Goal: Navigation & Orientation: Find specific page/section

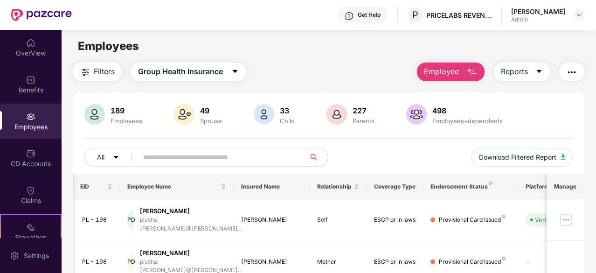
scroll to position [0, 37]
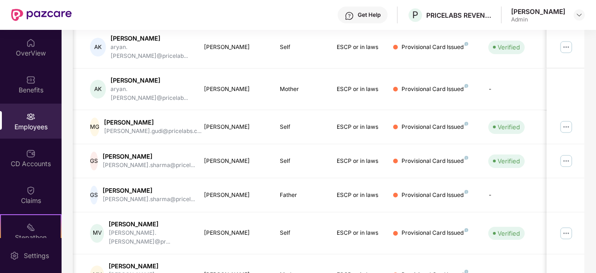
click at [565, 13] on div "[PERSON_NAME] Admin" at bounding box center [548, 15] width 74 height 16
click at [544, 12] on div "[PERSON_NAME]" at bounding box center [538, 11] width 54 height 9
click at [35, 254] on div "Settings" at bounding box center [36, 255] width 31 height 9
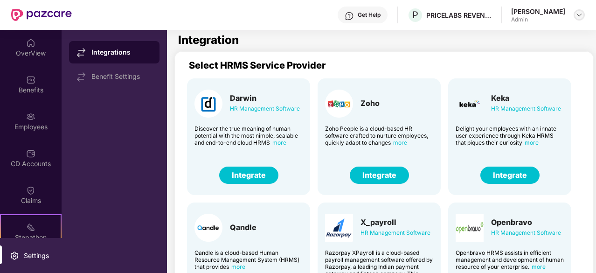
click at [576, 14] on img at bounding box center [579, 14] width 7 height 7
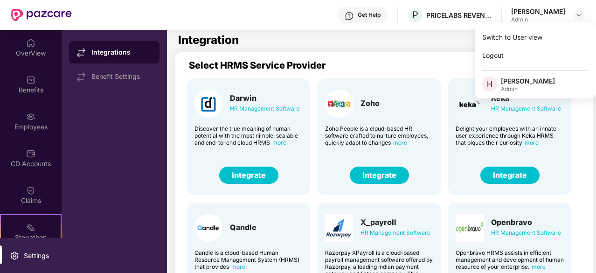
click at [524, 80] on div "[PERSON_NAME]" at bounding box center [528, 81] width 54 height 9
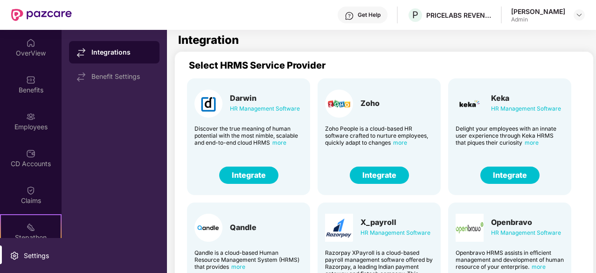
scroll to position [86, 0]
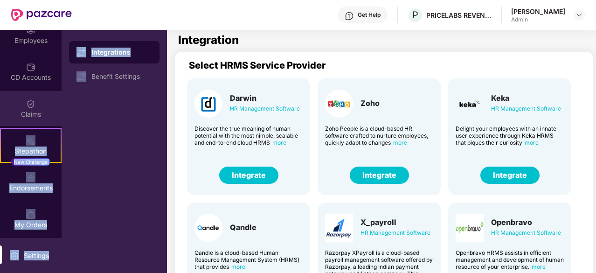
drag, startPoint x: 56, startPoint y: 124, endPoint x: 57, endPoint y: 100, distance: 23.3
click at [67, 67] on div "OverView Benefits Employees CD Accounts Claims Stepathon New Challenge Endorsem…" at bounding box center [83, 151] width 167 height 243
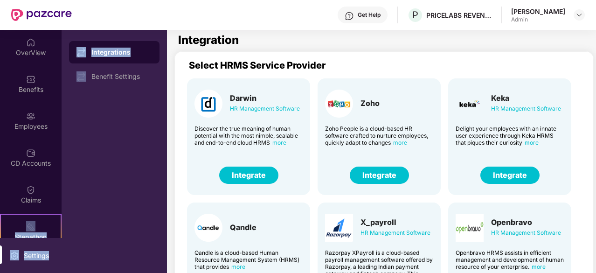
scroll to position [0, 0]
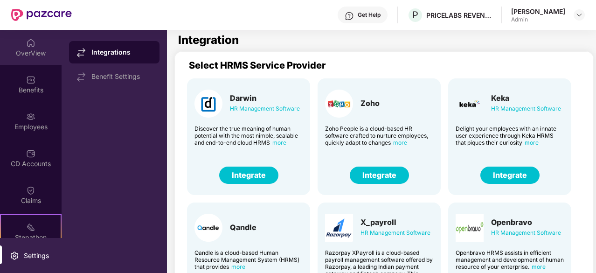
click at [21, 49] on div "OverView" at bounding box center [31, 53] width 62 height 9
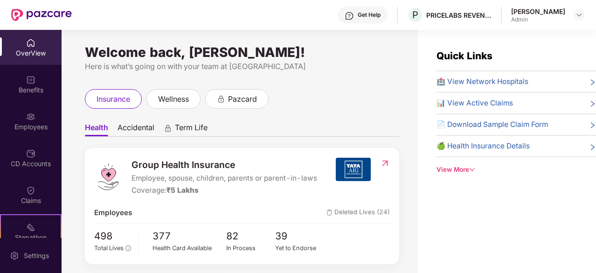
drag, startPoint x: 58, startPoint y: 165, endPoint x: 60, endPoint y: 170, distance: 5.9
click at [60, 171] on div "OverView Benefits Employees CD Accounts Claims Stepathon New Challenge Endorsem…" at bounding box center [31, 134] width 62 height 208
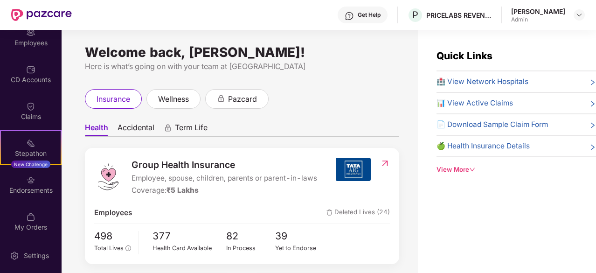
scroll to position [86, 0]
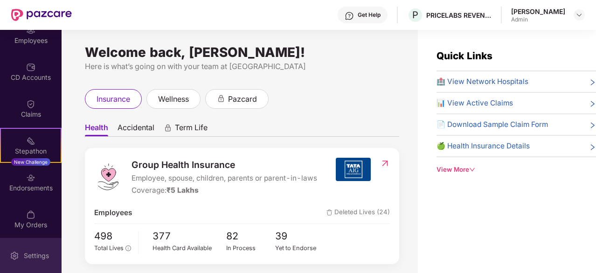
click at [36, 257] on div "Settings" at bounding box center [36, 255] width 31 height 9
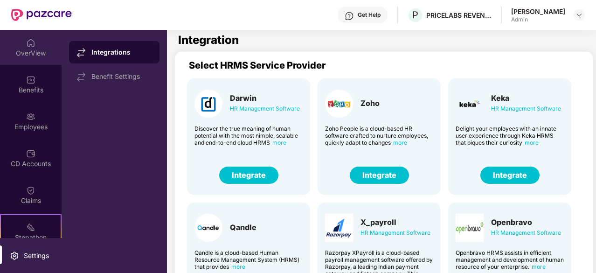
click at [42, 49] on div "OverView" at bounding box center [31, 53] width 62 height 9
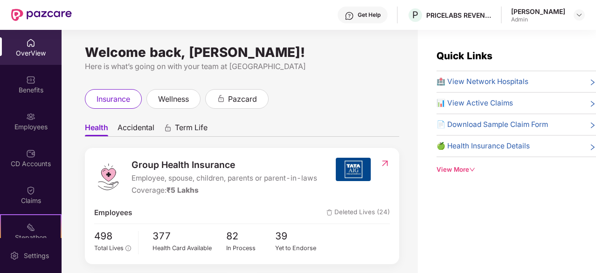
click at [369, 16] on div "Get Help" at bounding box center [369, 14] width 23 height 7
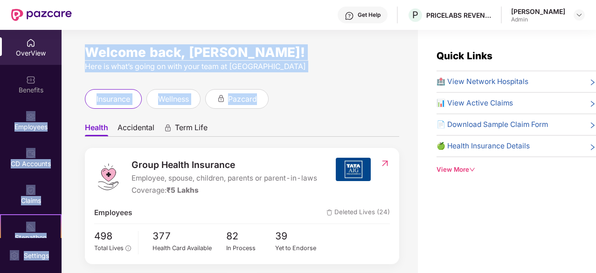
drag, startPoint x: 59, startPoint y: 103, endPoint x: 62, endPoint y: 124, distance: 20.7
click at [62, 123] on div "OverView Benefits Employees CD Accounts Claims Stepathon New Challenge Endorsem…" at bounding box center [298, 151] width 596 height 243
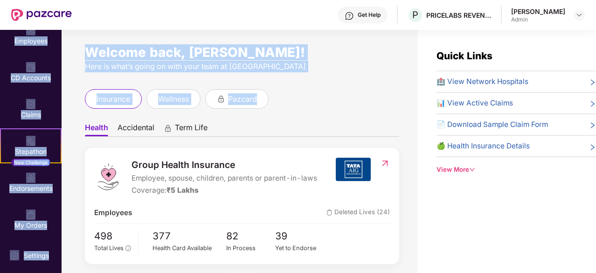
scroll to position [86, 0]
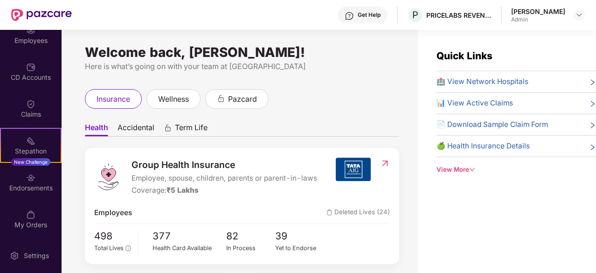
click at [305, 26] on div "Get Help P PRICELABS REVENUE SOLUTIONS PRIVATE LIMITED Harshita Kaushik Admin" at bounding box center [328, 15] width 513 height 30
click at [467, 169] on div "View More" at bounding box center [517, 170] width 160 height 10
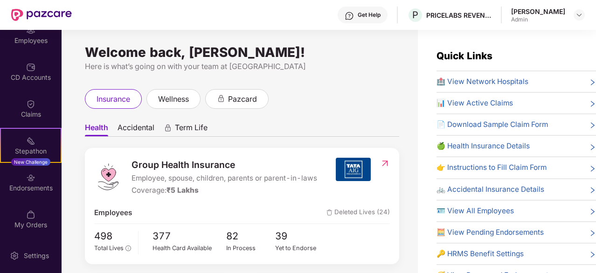
click at [591, 212] on icon "right" at bounding box center [592, 211] width 7 height 7
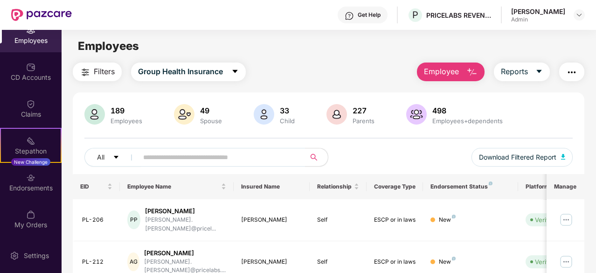
click at [566, 75] on button "button" at bounding box center [571, 72] width 25 height 19
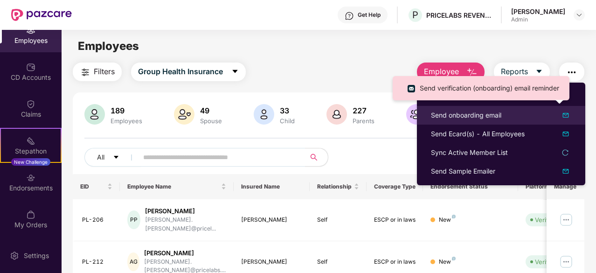
click at [555, 115] on div at bounding box center [561, 115] width 21 height 11
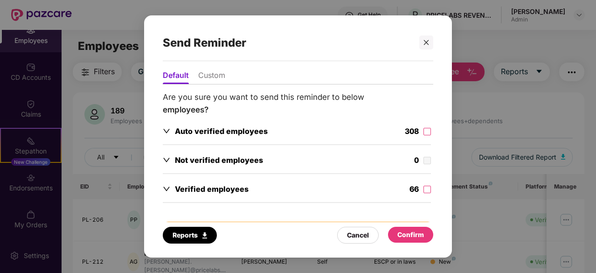
click at [211, 80] on li "Custom" at bounding box center [211, 77] width 27 height 14
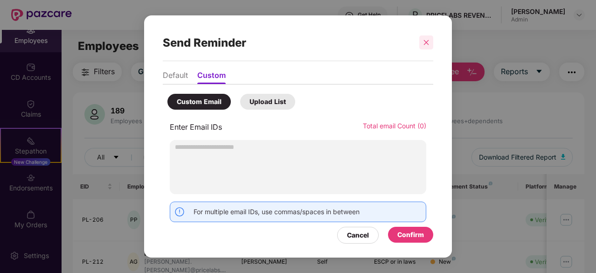
click at [429, 43] on icon "close" at bounding box center [426, 42] width 7 height 7
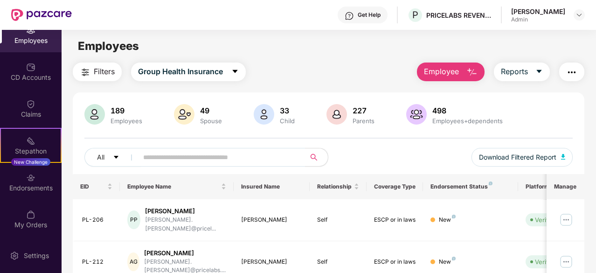
click at [558, 13] on div "[PERSON_NAME]" at bounding box center [538, 11] width 54 height 9
click at [579, 14] on img at bounding box center [579, 14] width 7 height 7
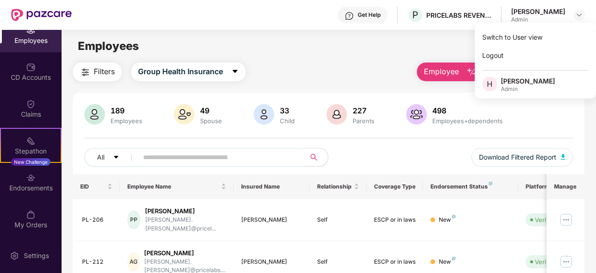
click at [52, 14] on img at bounding box center [41, 15] width 61 height 12
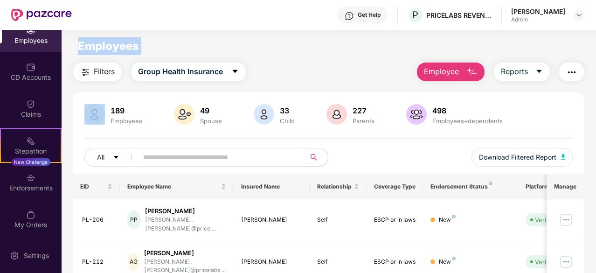
drag, startPoint x: 62, startPoint y: 99, endPoint x: 63, endPoint y: 35, distance: 64.4
click at [63, 35] on main "Employees Filters Group Health Insurance Employee Reports 189 Employees 49 Spou…" at bounding box center [329, 166] width 534 height 273
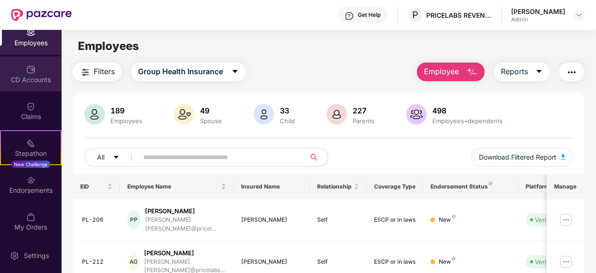
click at [35, 74] on div "CD Accounts" at bounding box center [31, 73] width 62 height 35
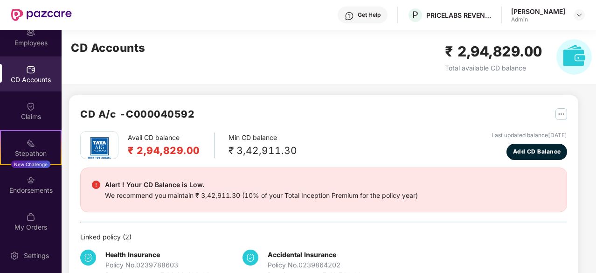
click at [564, 14] on div "[PERSON_NAME]" at bounding box center [538, 11] width 54 height 9
click at [377, 59] on div "CD Accounts ₹ 2,94,829.00 Total available CD balance" at bounding box center [332, 57] width 540 height 54
click at [577, 18] on img at bounding box center [579, 14] width 7 height 7
